Goal: Information Seeking & Learning: Learn about a topic

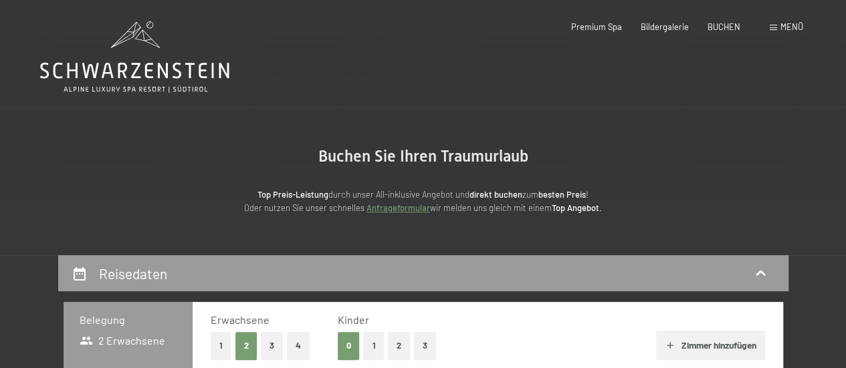
click at [778, 30] on div "Menü" at bounding box center [786, 27] width 33 height 12
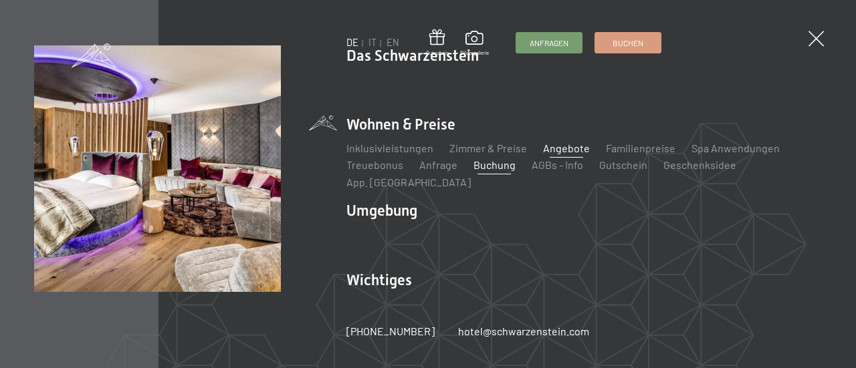
click at [562, 154] on link "Angebote" at bounding box center [566, 148] width 47 height 13
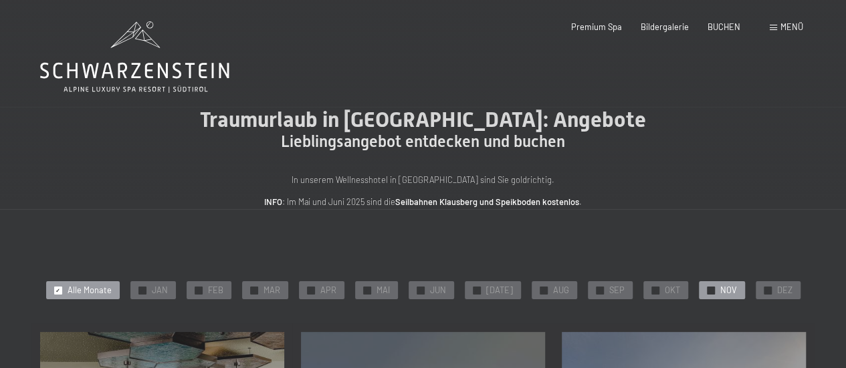
click at [707, 294] on div at bounding box center [711, 291] width 8 height 8
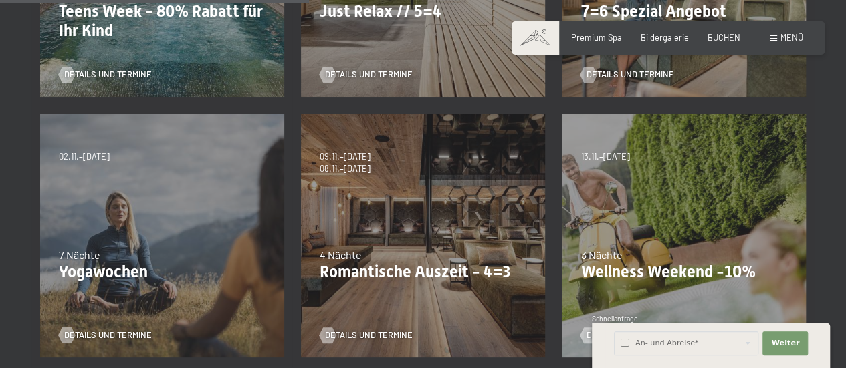
scroll to position [481, 0]
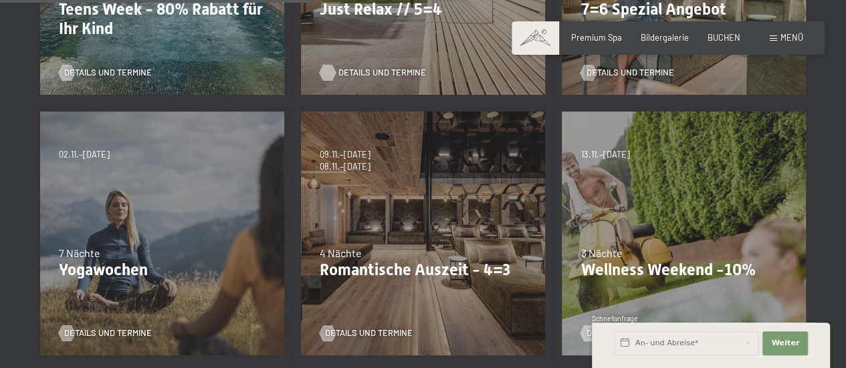
click at [390, 73] on span "Details und Termine" at bounding box center [382, 73] width 88 height 12
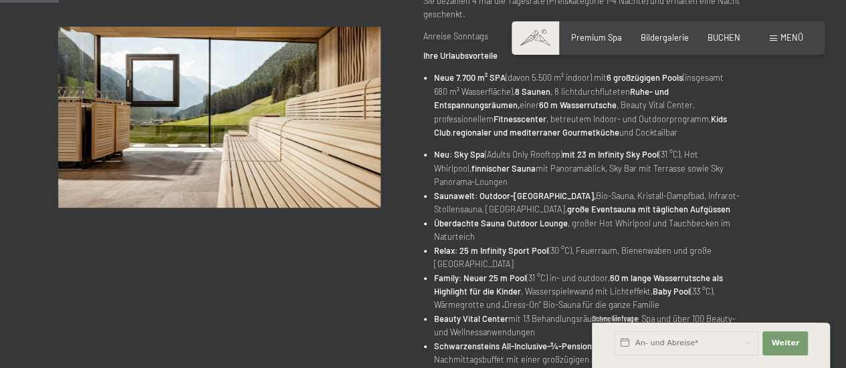
scroll to position [76, 0]
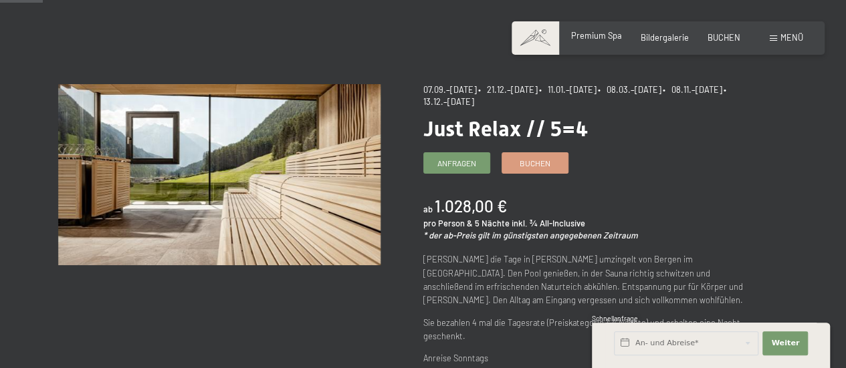
click at [600, 35] on span "Premium Spa" at bounding box center [596, 35] width 51 height 11
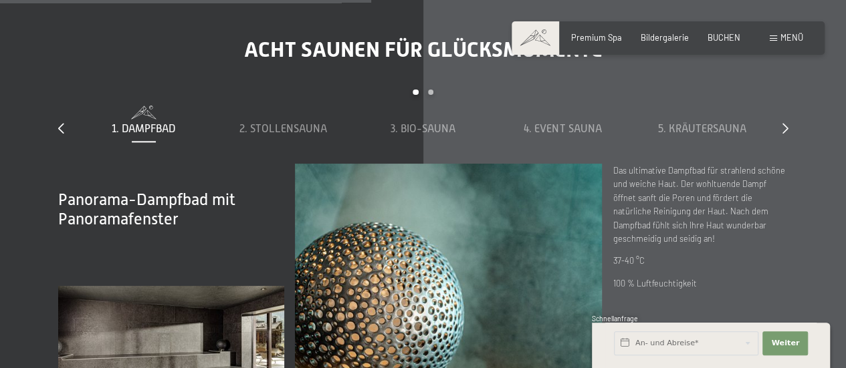
scroll to position [3290, 0]
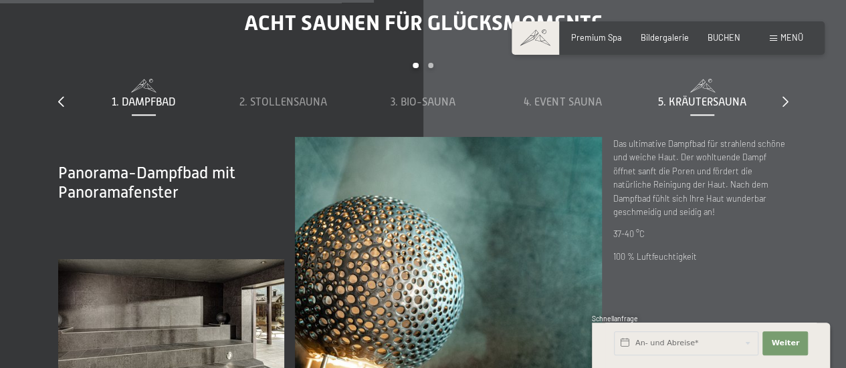
click at [709, 96] on span "5. Kräutersauna" at bounding box center [702, 102] width 88 height 12
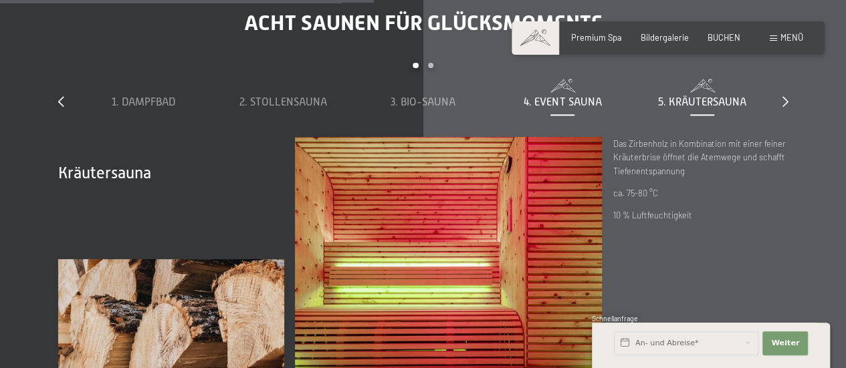
click at [586, 96] on span "4. Event Sauna" at bounding box center [563, 102] width 78 height 12
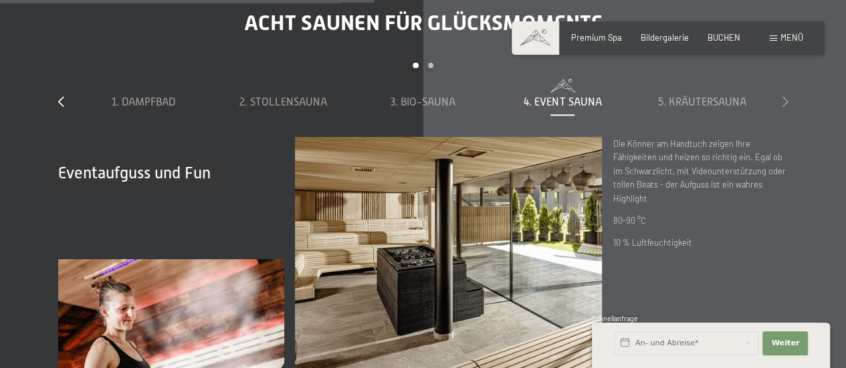
click at [784, 96] on icon at bounding box center [785, 101] width 6 height 11
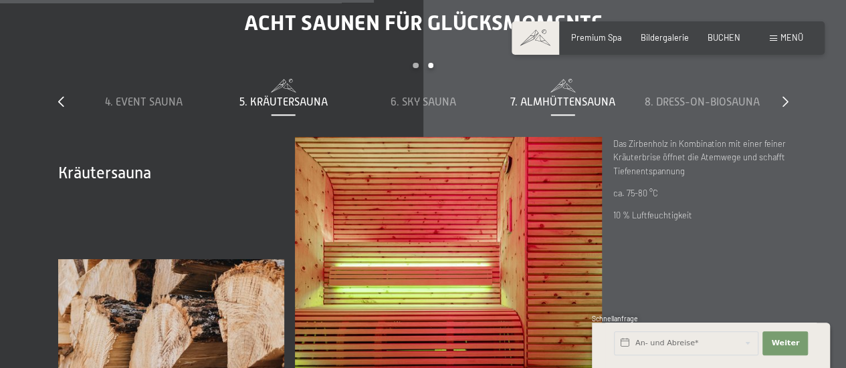
click at [572, 96] on span "7. Almhüttensauna" at bounding box center [562, 102] width 105 height 12
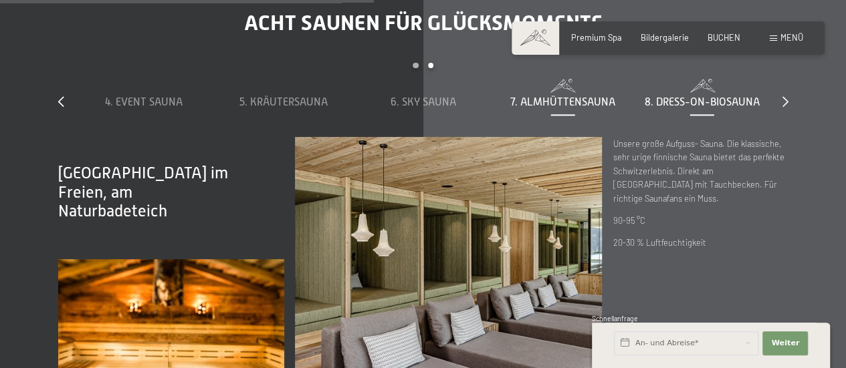
click at [705, 96] on span "8. Dress-on-Biosauna" at bounding box center [702, 102] width 115 height 12
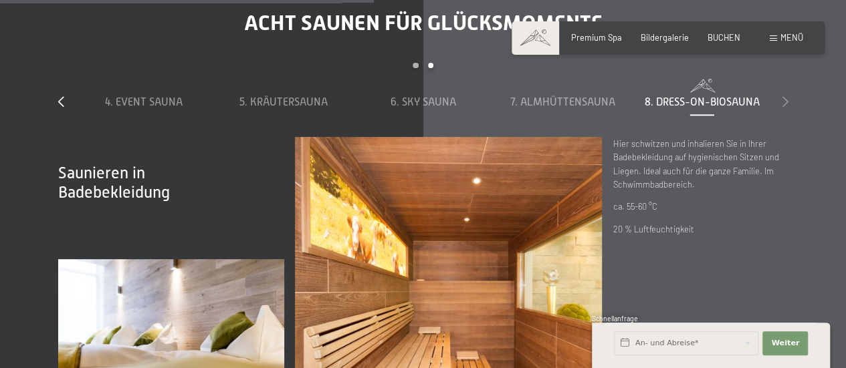
click at [786, 96] on icon at bounding box center [785, 101] width 6 height 11
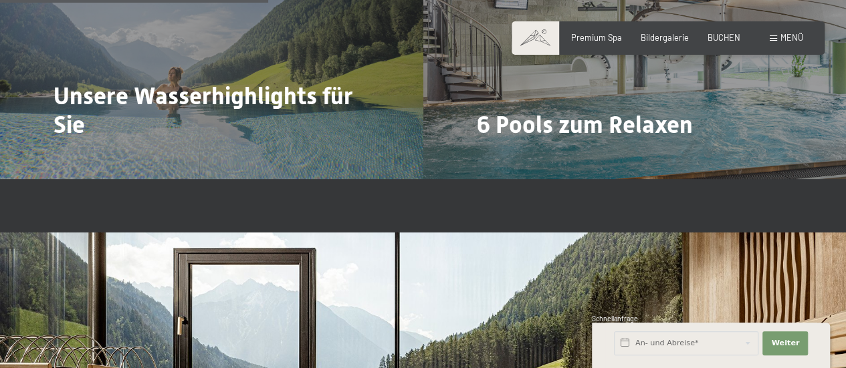
scroll to position [2323, 0]
